Goal: Transaction & Acquisition: Book appointment/travel/reservation

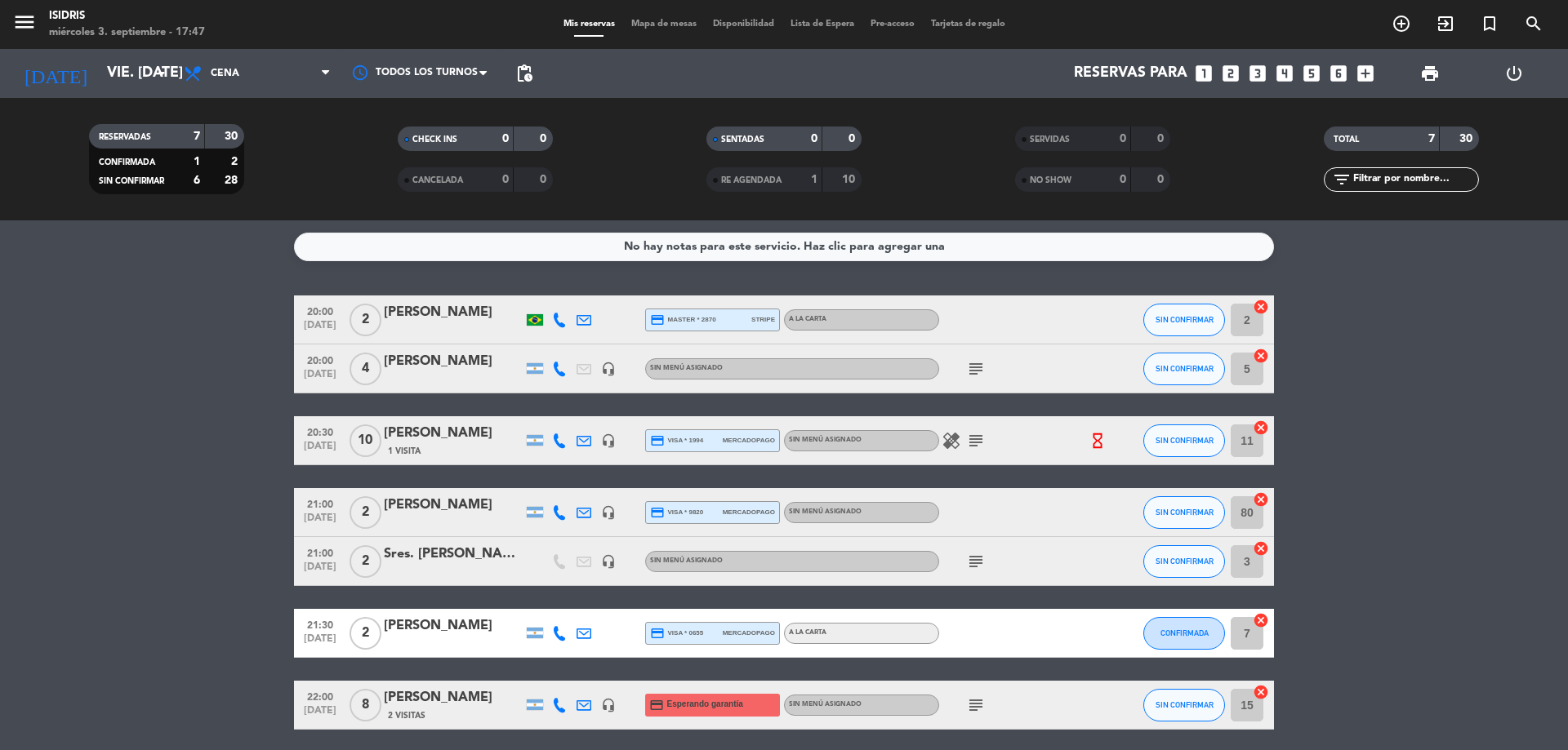
click at [117, 67] on input "vie. [DATE]" at bounding box center [193, 73] width 189 height 33
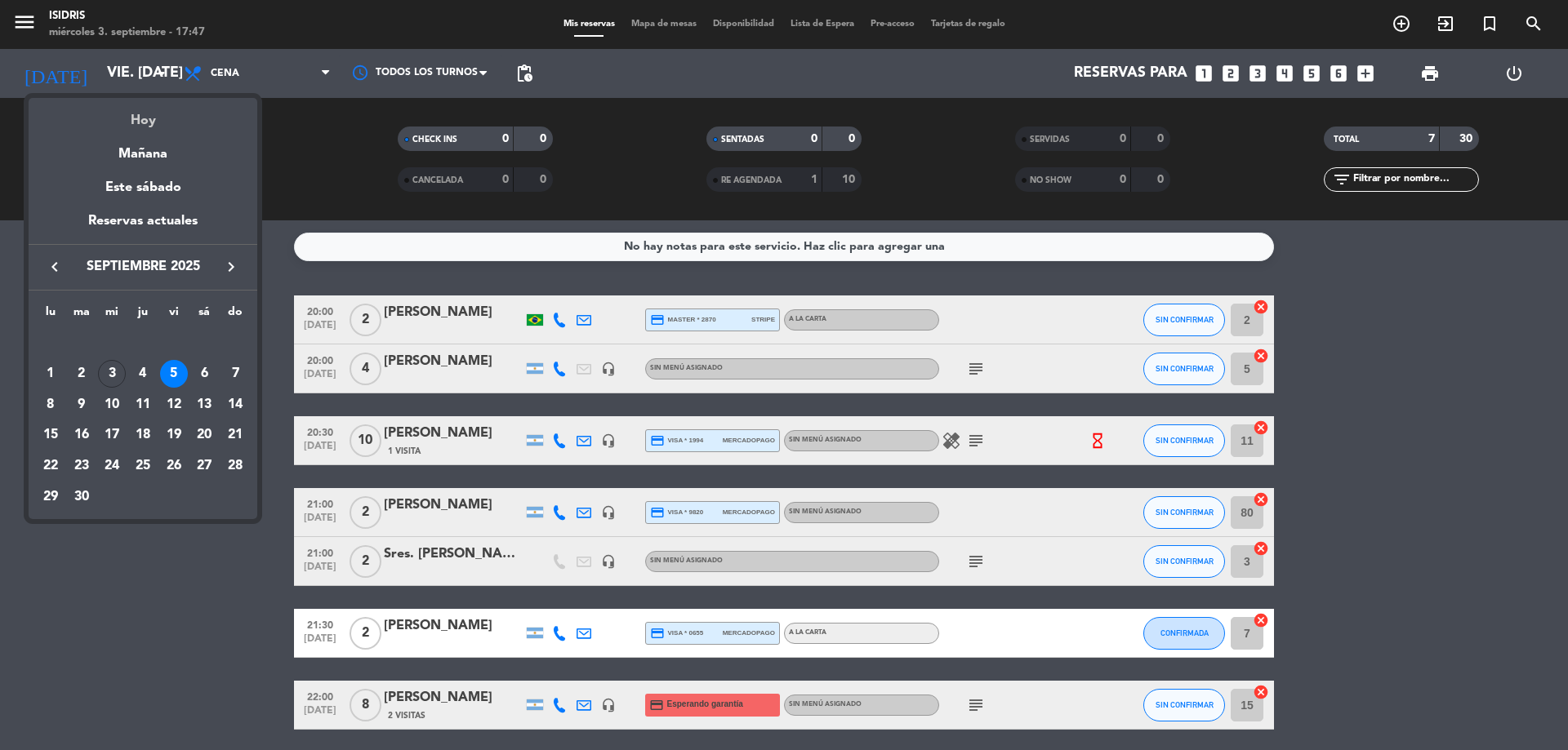
click at [130, 115] on div "Hoy" at bounding box center [143, 114] width 229 height 34
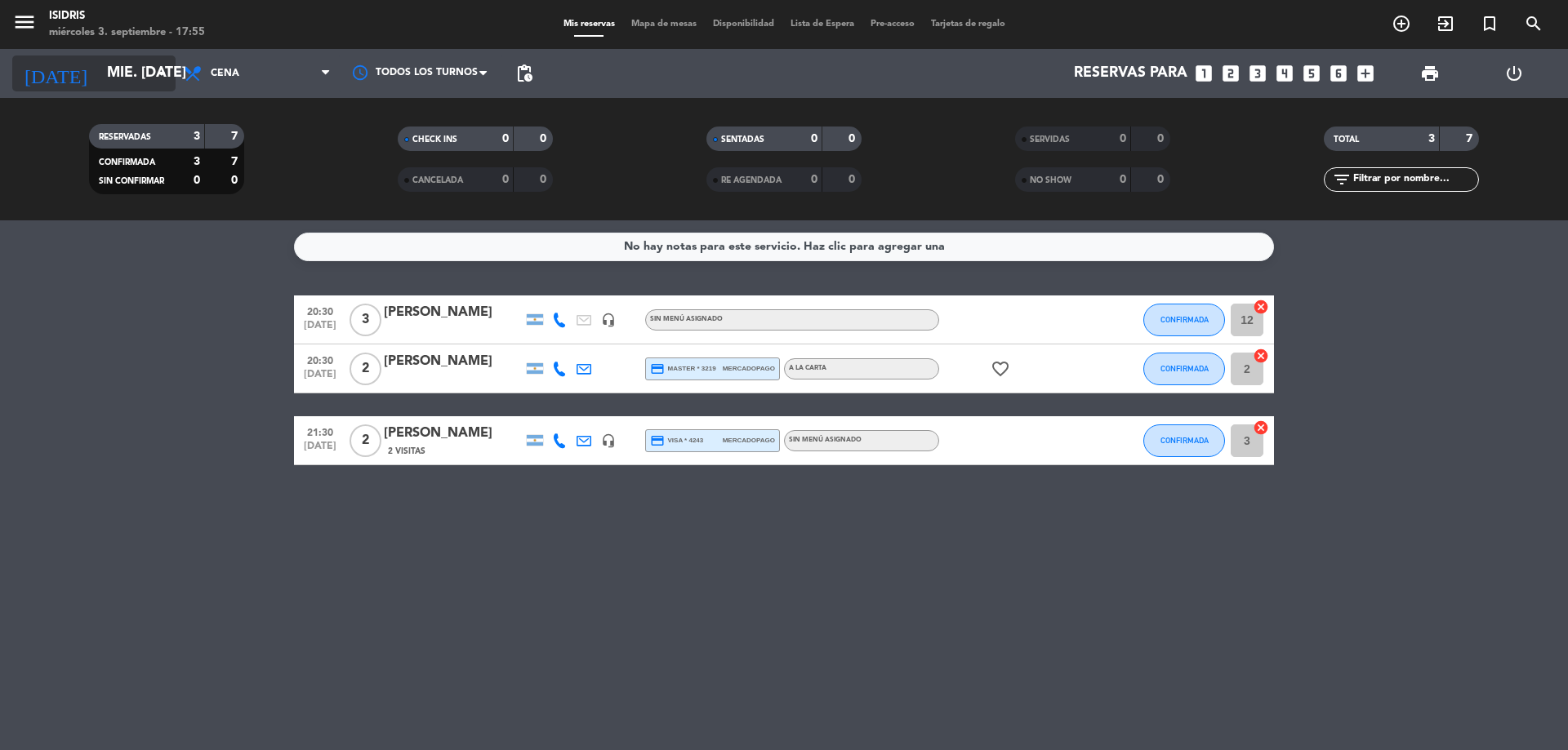
click at [111, 67] on input "mié. [DATE]" at bounding box center [193, 73] width 189 height 33
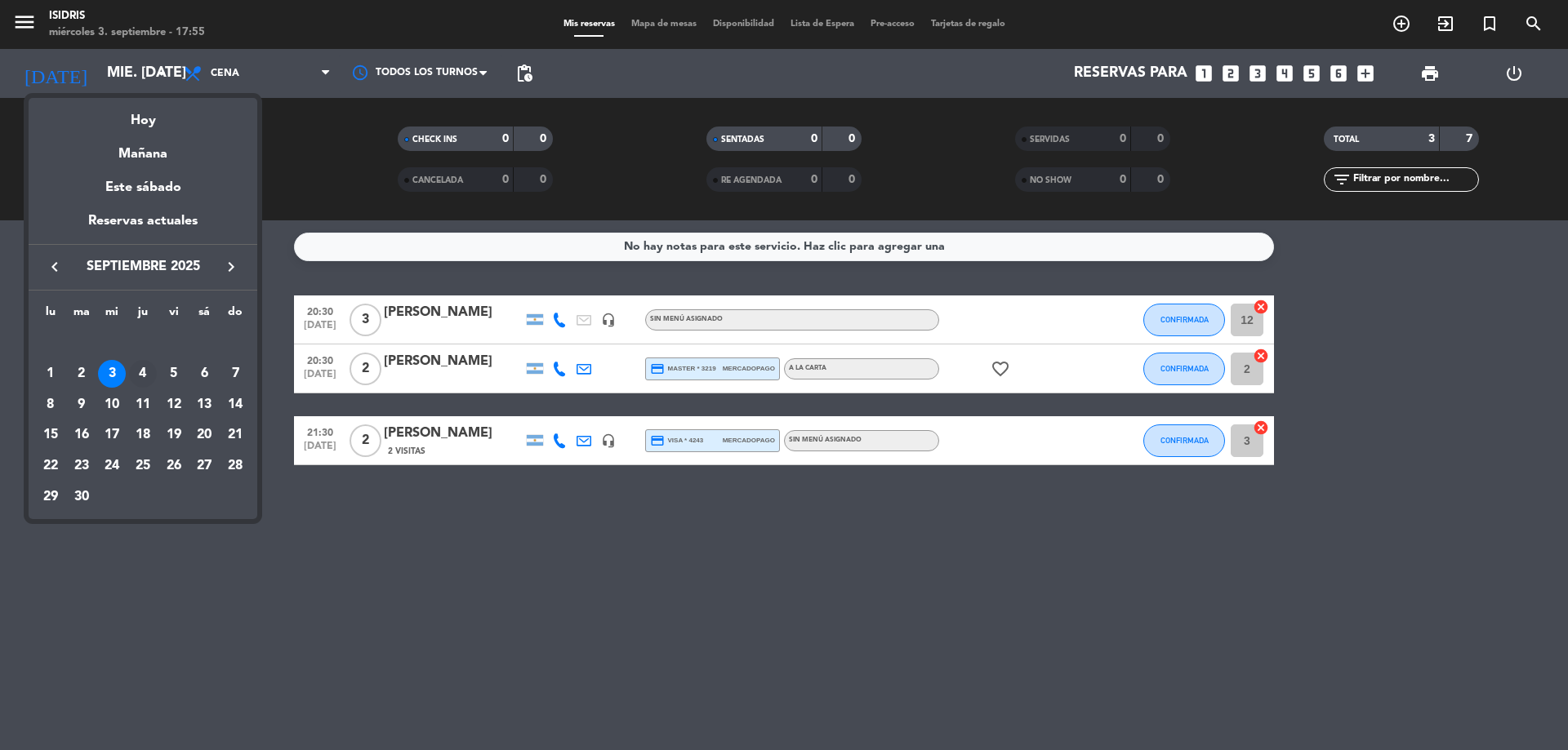
click at [147, 371] on div "4" at bounding box center [143, 374] width 28 height 28
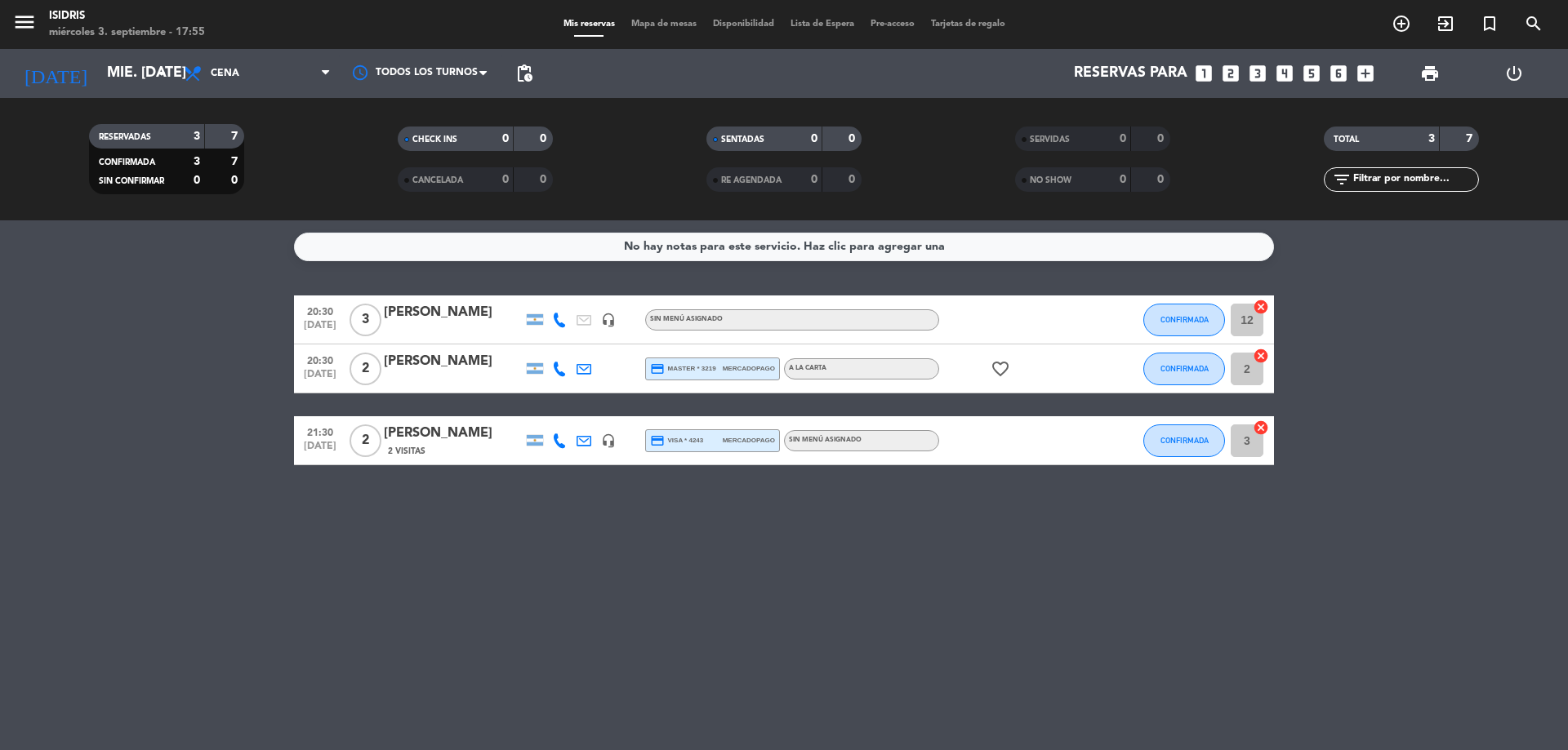
type input "[DEMOGRAPHIC_DATA] [DATE]"
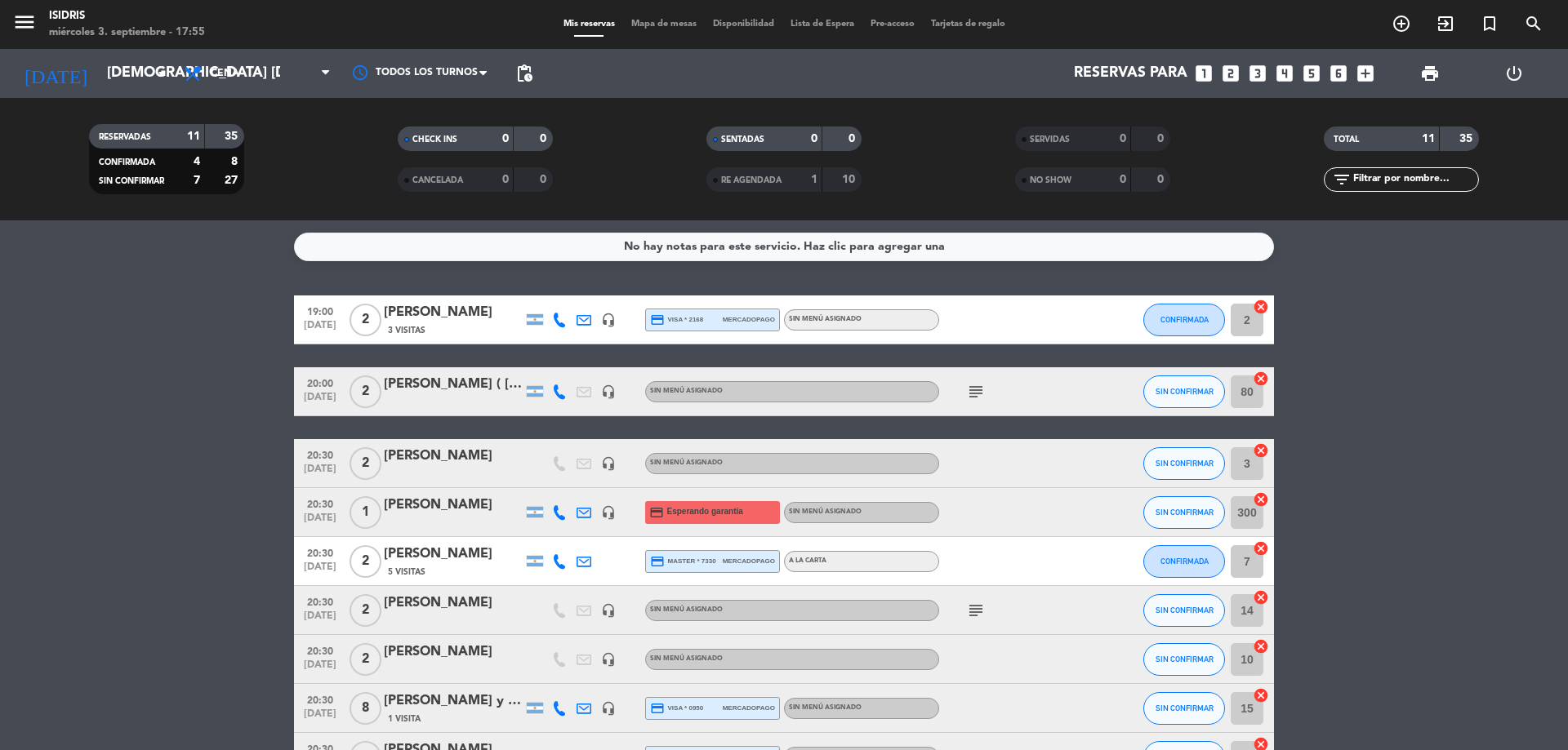
click at [1235, 72] on icon "looks_two" at bounding box center [1231, 73] width 21 height 21
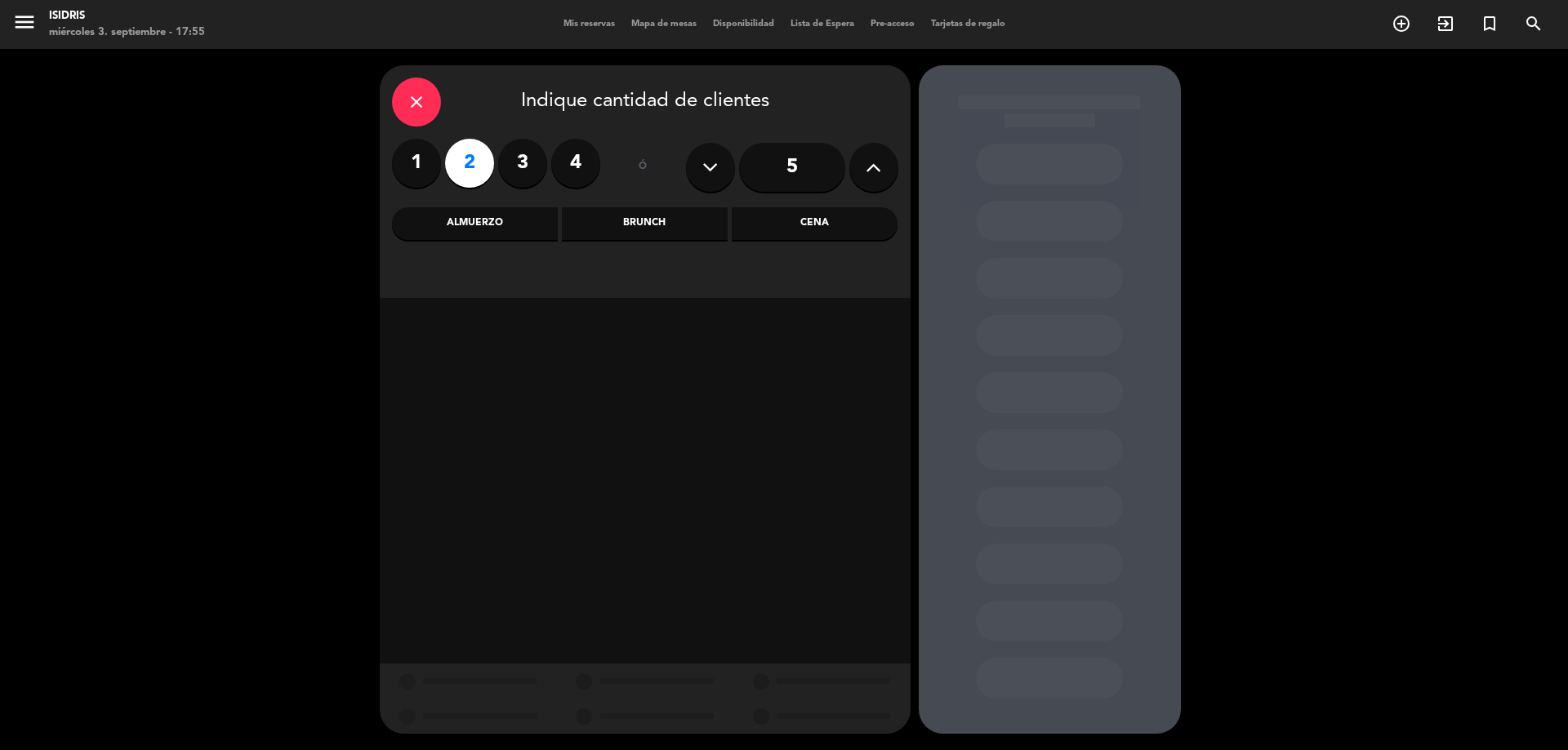
click at [818, 219] on div "Cena" at bounding box center [815, 224] width 166 height 33
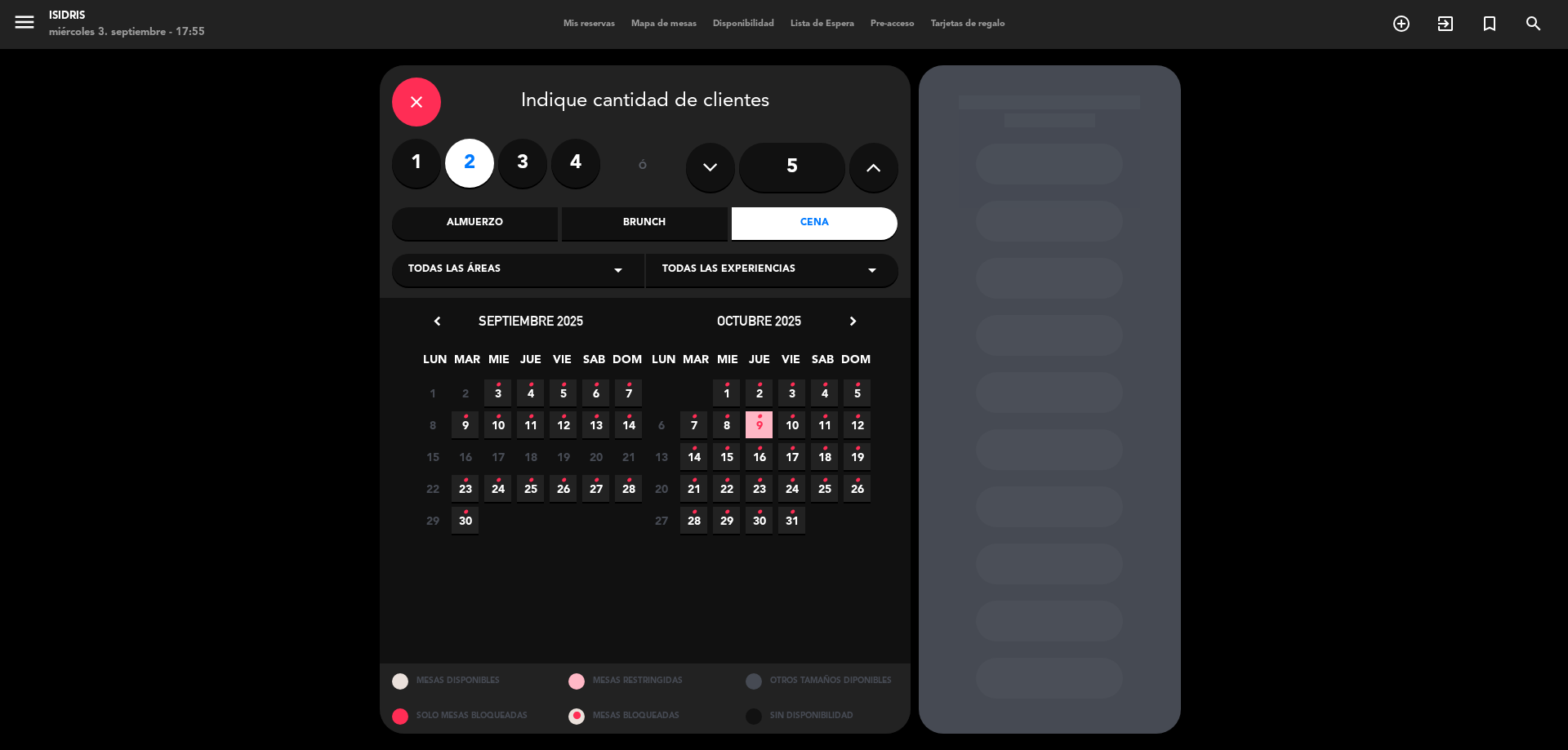
click at [527, 389] on icon "•" at bounding box center [530, 385] width 6 height 26
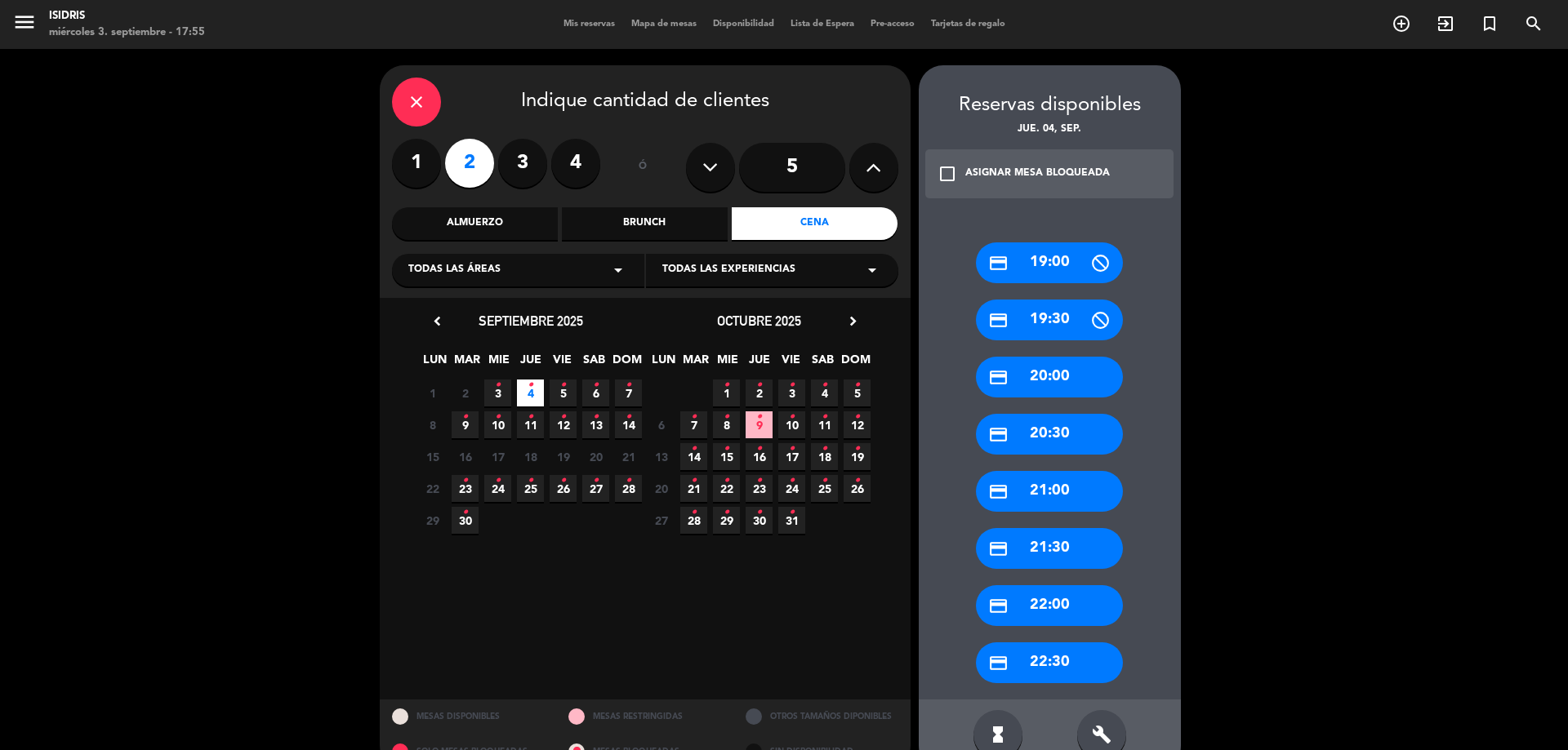
click at [1050, 437] on div "credit_card 20:30" at bounding box center [1050, 434] width 147 height 41
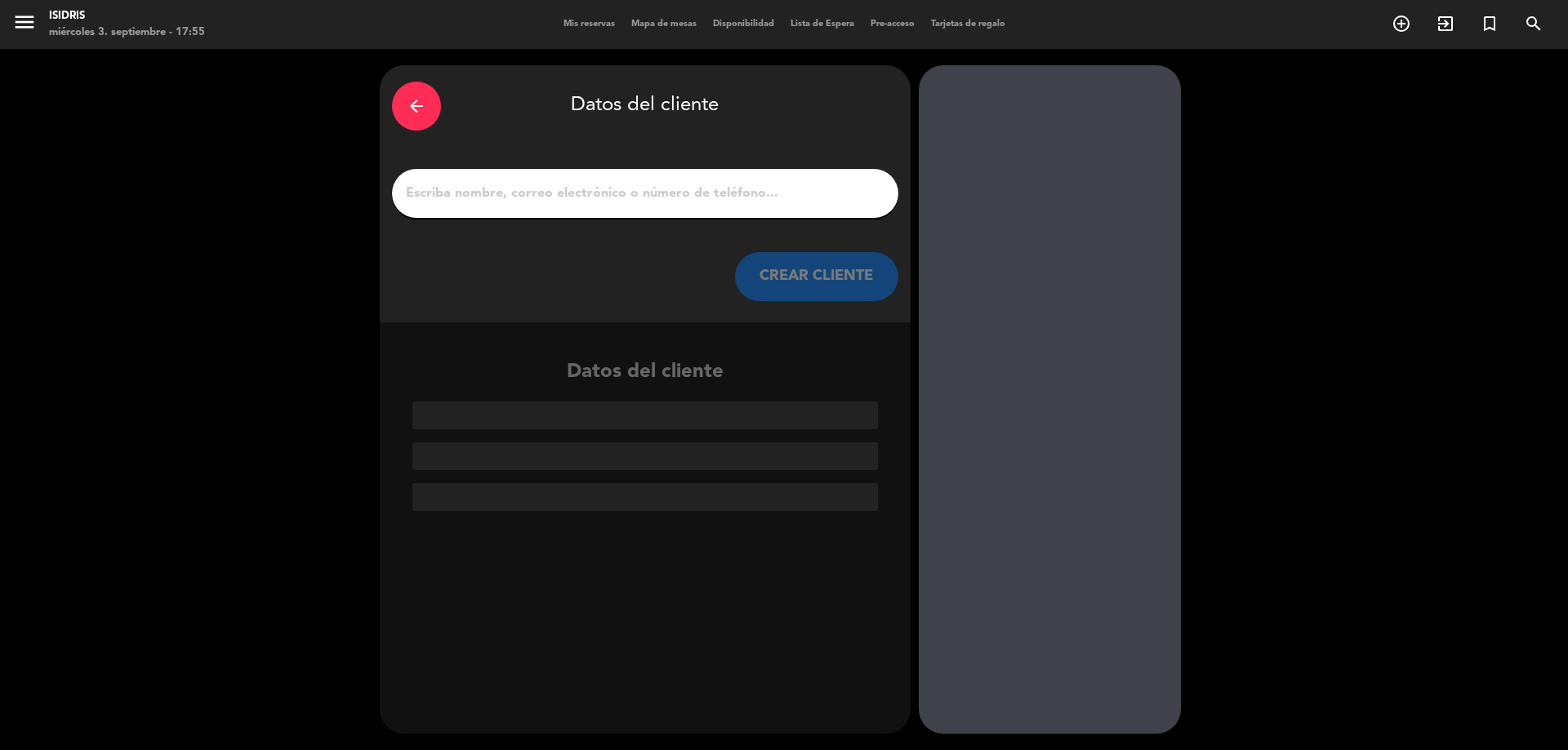
click at [684, 193] on input "1" at bounding box center [645, 194] width 482 height 23
paste input "[PERSON_NAME]"
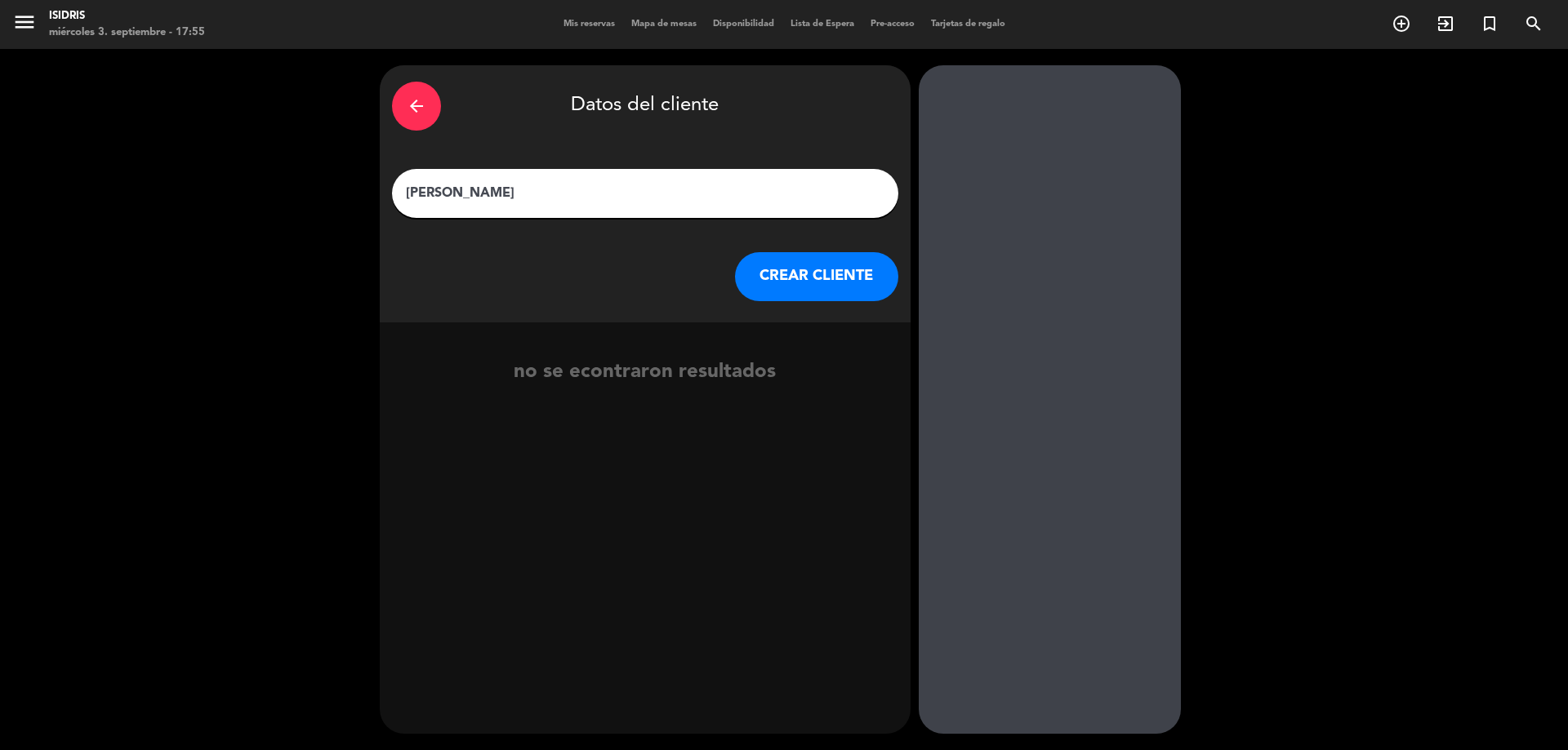
type input "[PERSON_NAME]"
click at [760, 282] on button "CREAR CLIENTE" at bounding box center [816, 276] width 163 height 49
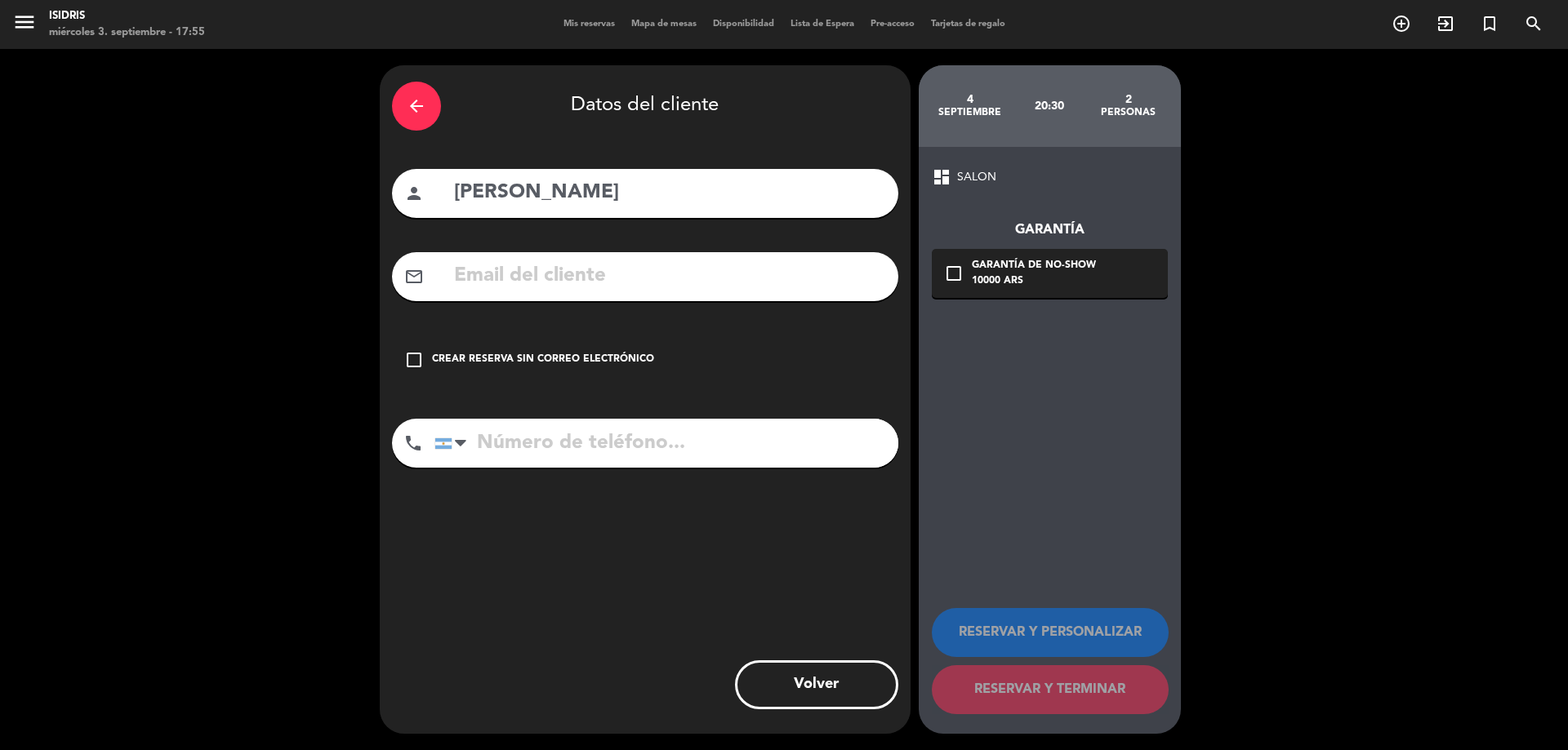
click at [727, 292] on input "text" at bounding box center [669, 276] width 434 height 34
paste input "[EMAIL_ADDRESS][PERSON_NAME][DOMAIN_NAME]"
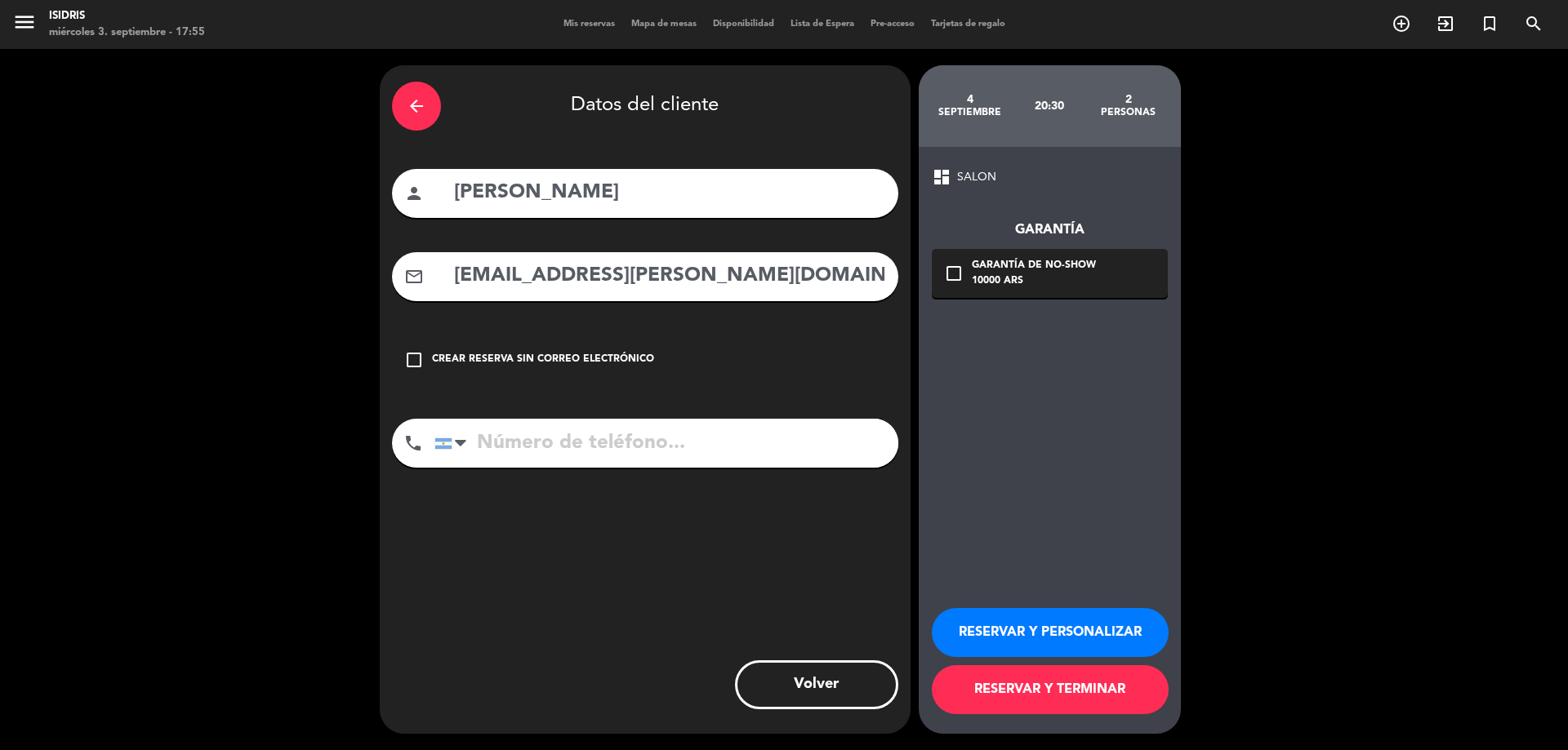
type input "[EMAIL_ADDRESS][PERSON_NAME][DOMAIN_NAME]"
click at [1009, 280] on div "10000 ARS" at bounding box center [1034, 281] width 125 height 16
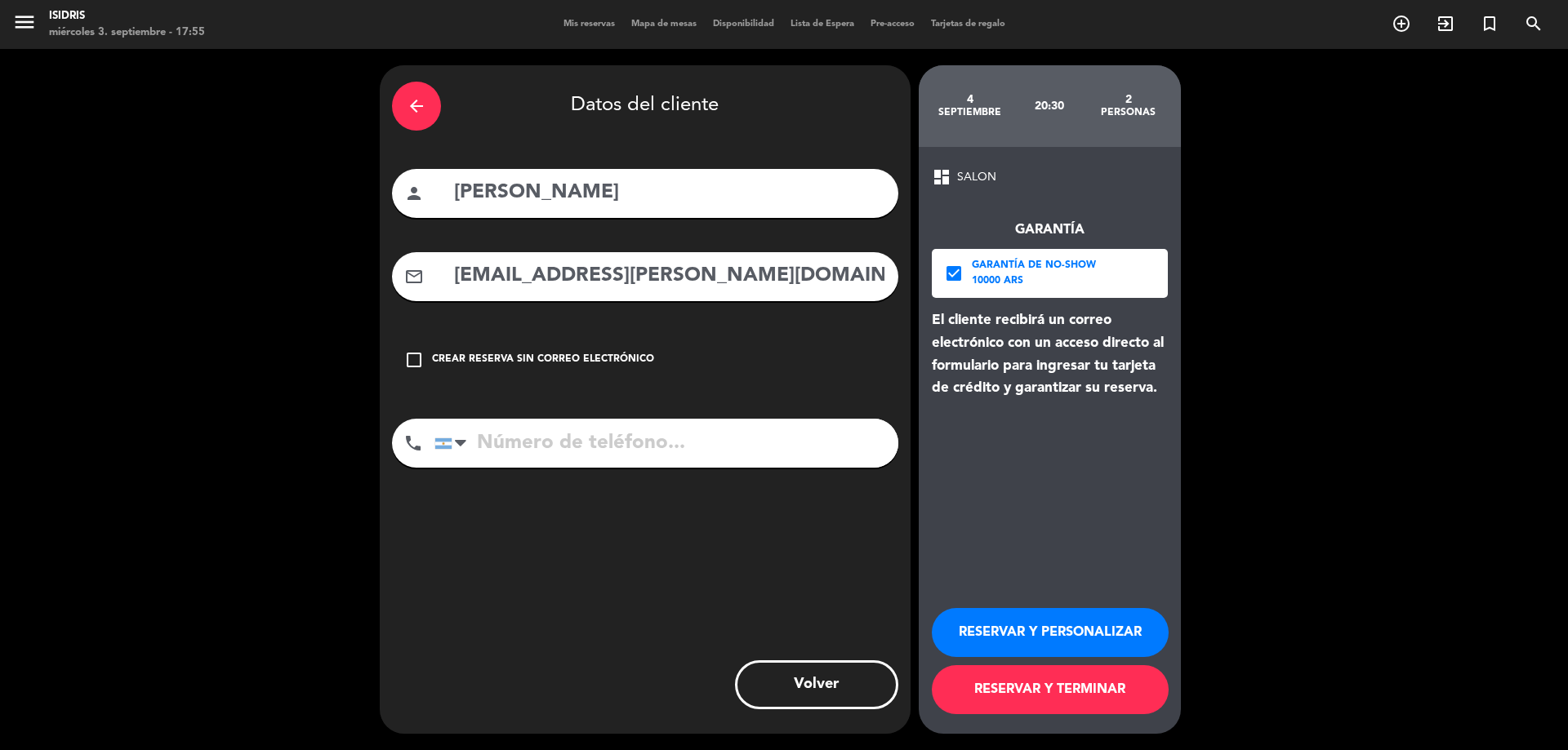
click at [777, 462] on input "tel" at bounding box center [666, 443] width 463 height 49
paste input "[PHONE_NUMBER]"
type input "[PHONE_NUMBER]"
click at [1097, 691] on button "RESERVAR Y TERMINAR" at bounding box center [1050, 689] width 237 height 49
